Goal: Information Seeking & Learning: Learn about a topic

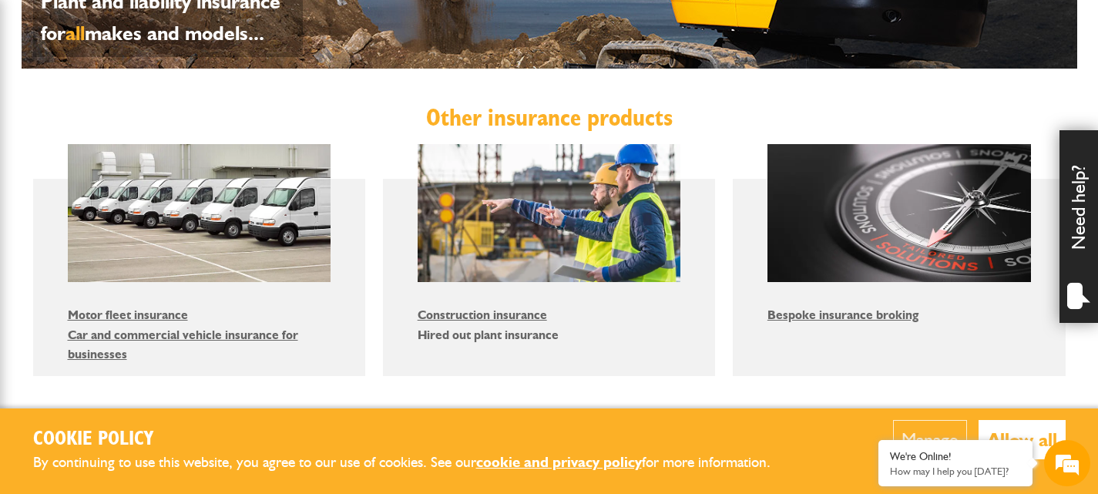
click at [498, 334] on link "Hired out plant insurance" at bounding box center [488, 335] width 141 height 15
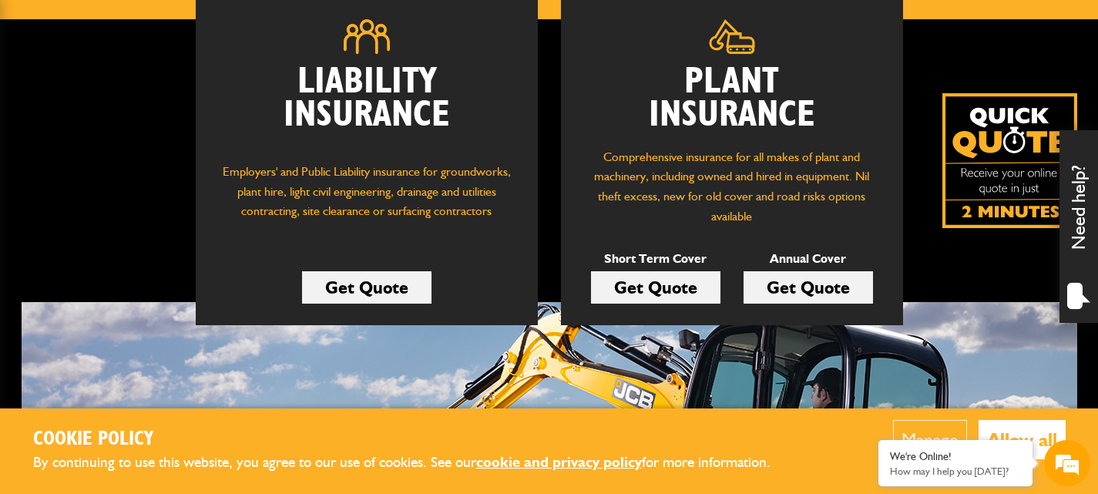
scroll to position [238, 0]
